Goal: Task Accomplishment & Management: Complete application form

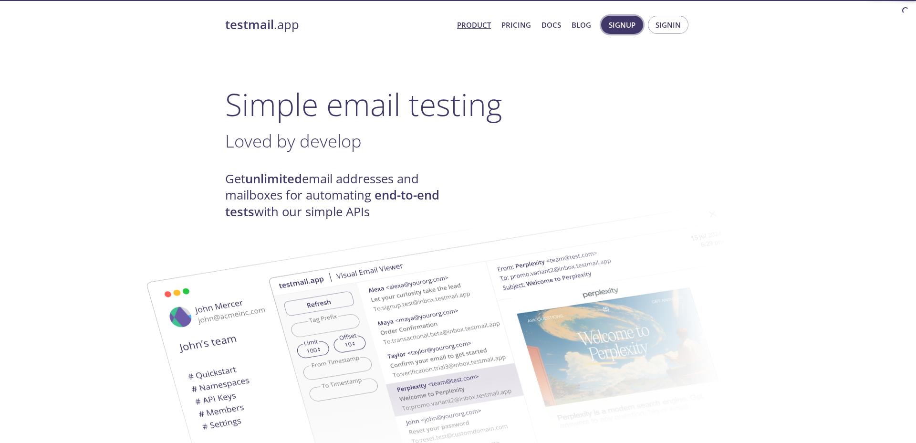
click at [620, 24] on span "Signup" at bounding box center [622, 25] width 27 height 12
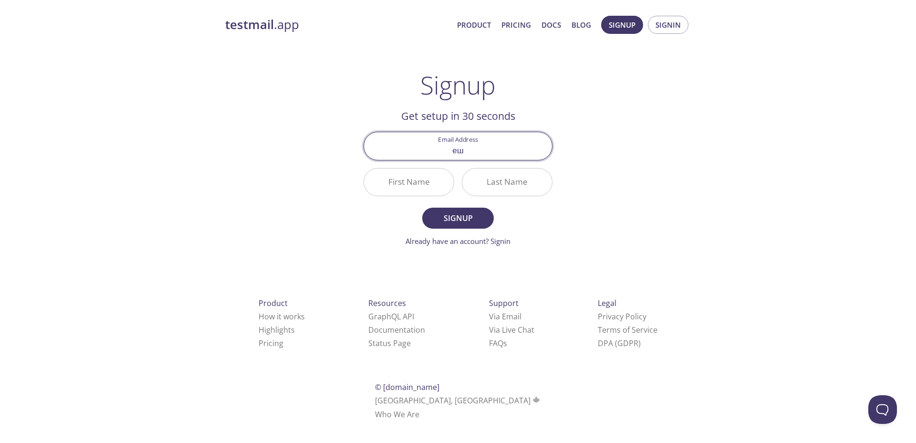
type input "е"
type input "[EMAIL_ADDRESS][DOMAIN_NAME]"
click at [412, 181] on input "First Name" at bounding box center [409, 181] width 90 height 27
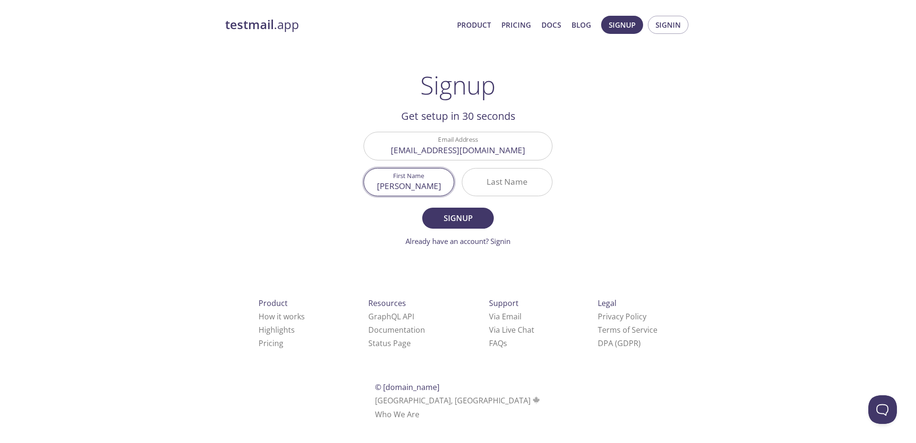
type input "[PERSON_NAME]"
click at [509, 184] on input "Last Name" at bounding box center [507, 181] width 90 height 27
type input "Titov"
click at [453, 222] on span "Signup" at bounding box center [458, 217] width 51 height 13
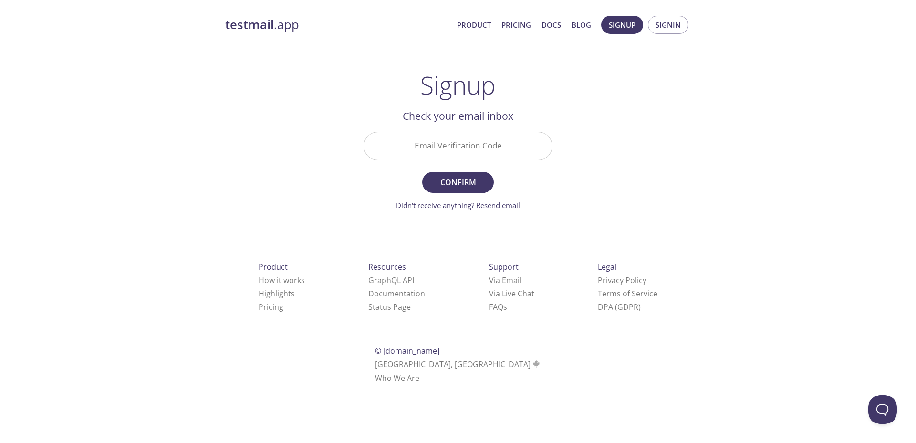
click at [463, 144] on input "Email Verification Code" at bounding box center [458, 145] width 188 height 27
paste input "UY9NTUJ"
type input "UY9NTUJ"
click at [459, 182] on span "Confirm" at bounding box center [458, 182] width 51 height 13
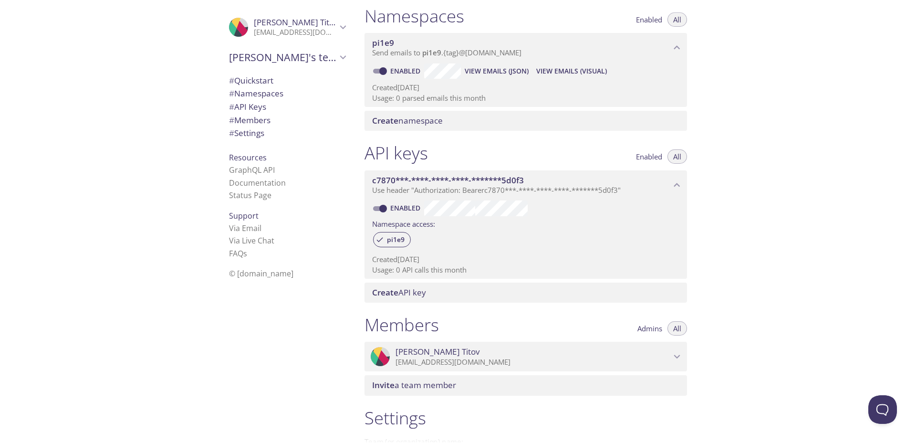
scroll to position [117, 0]
click at [463, 185] on span "Use header "Authorization: Bearer c7870***-****-****-****-*******5d0f3 "" at bounding box center [496, 189] width 248 height 10
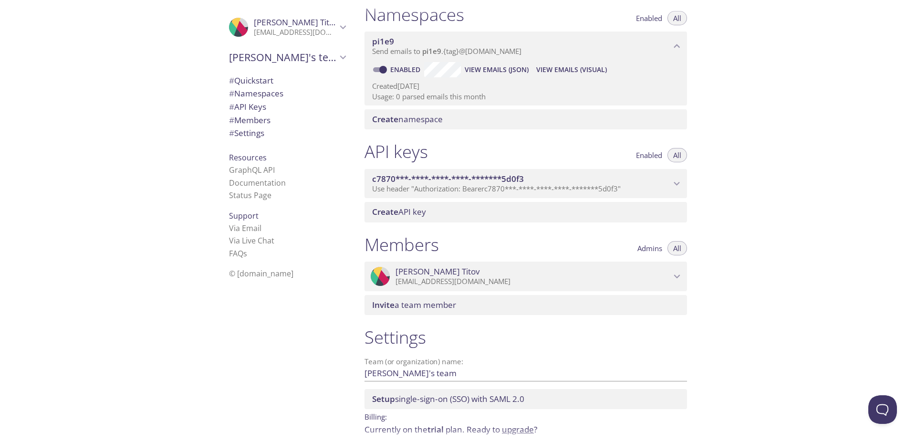
click at [463, 185] on span "Use header "Authorization: Bearer c7870***-****-****-****-*******5d0f3 "" at bounding box center [496, 189] width 248 height 10
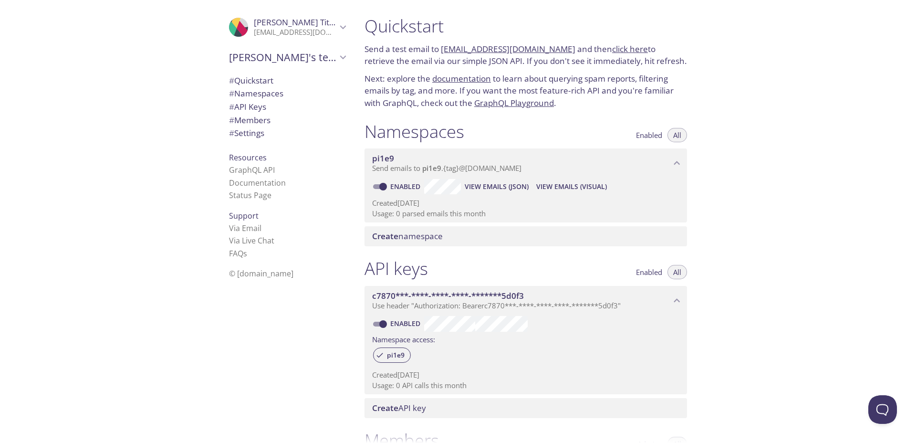
scroll to position [136, 0]
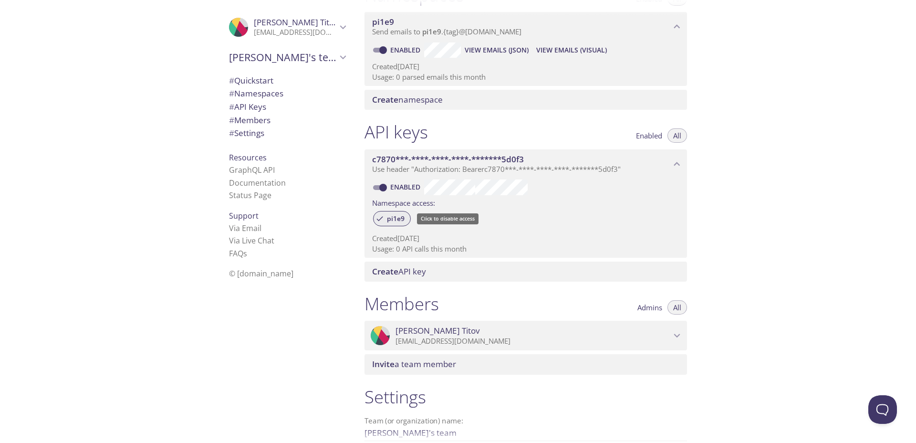
click at [398, 219] on span "pi1e9" at bounding box center [395, 218] width 29 height 9
click at [412, 195] on label "Namespace access:" at bounding box center [403, 202] width 63 height 14
click at [404, 186] on link "Enabled" at bounding box center [406, 186] width 35 height 9
click at [400, 186] on input "Enabled" at bounding box center [383, 187] width 34 height 11
click at [384, 185] on input "Disabled" at bounding box center [375, 187] width 34 height 11
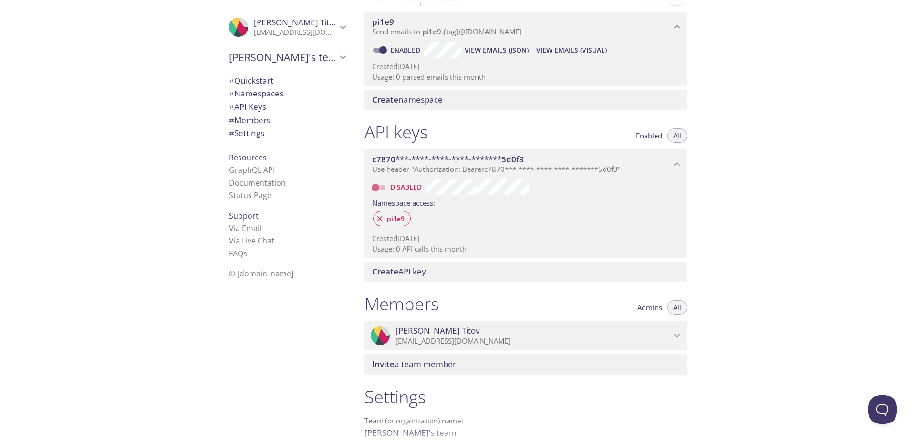
checkbox input "true"
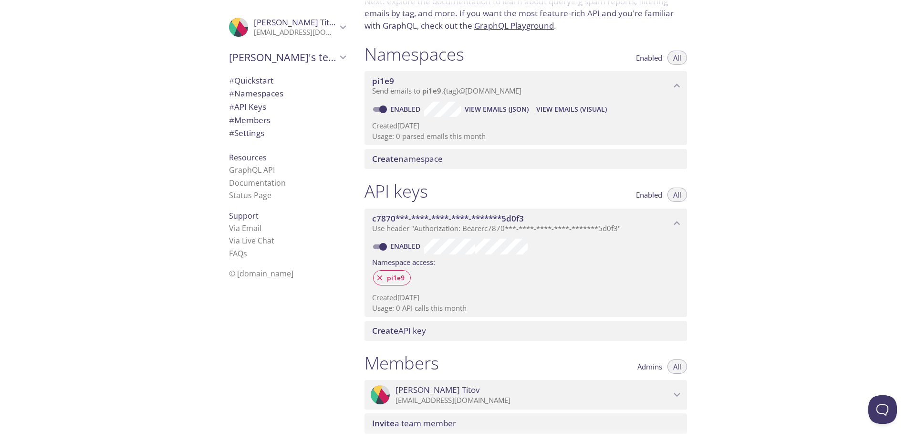
scroll to position [0, 0]
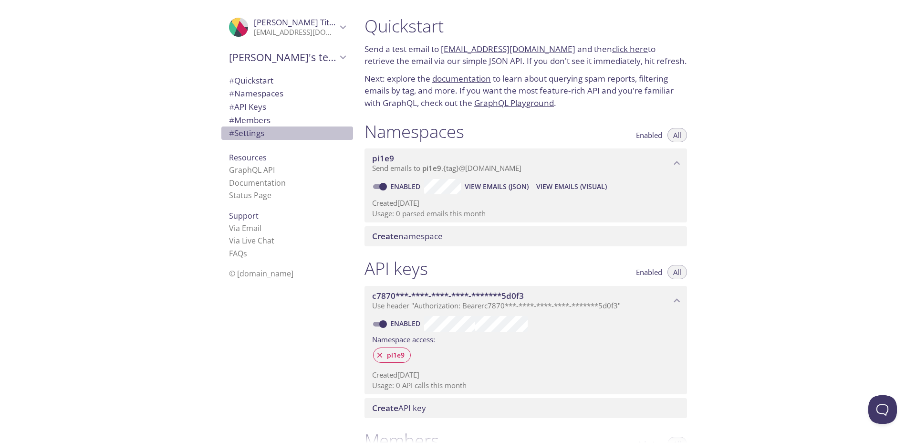
click at [264, 135] on span "# Settings" at bounding box center [246, 132] width 35 height 11
